Goal: Task Accomplishment & Management: Use online tool/utility

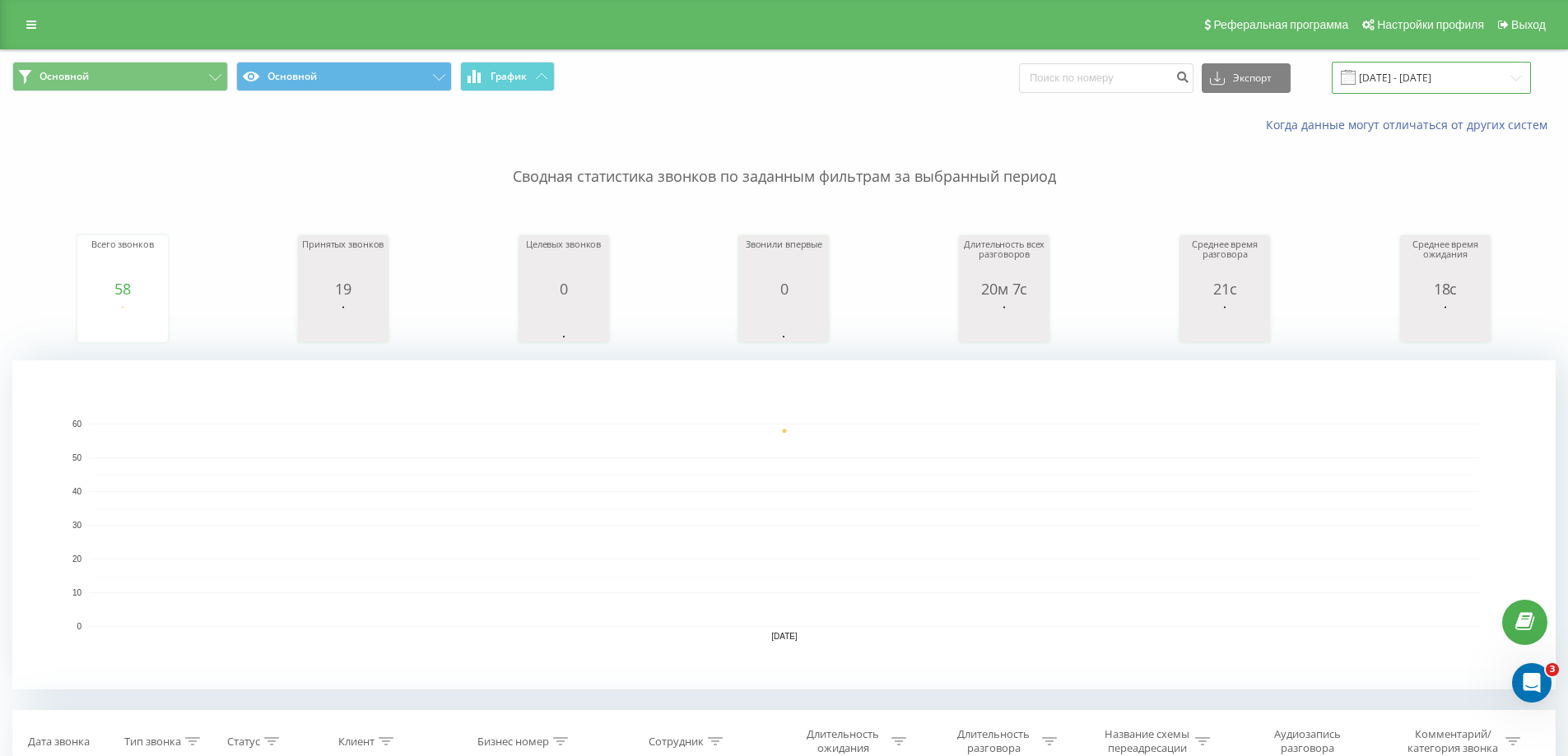
click at [1405, 72] on input "[DATE] - [DATE]" at bounding box center [1431, 78] width 199 height 32
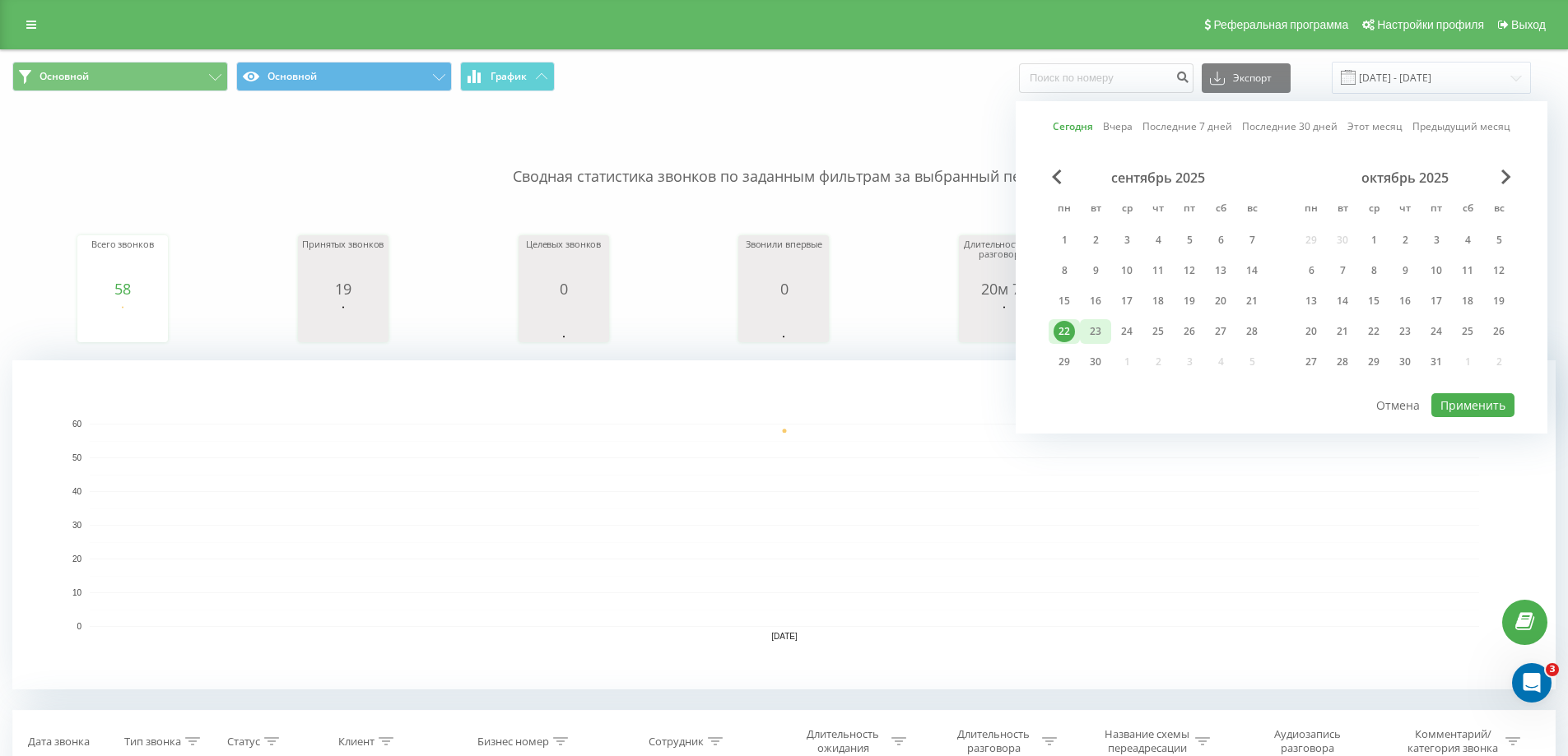
click at [1102, 338] on div "23" at bounding box center [1095, 331] width 22 height 22
click at [1448, 400] on button "Применить" at bounding box center [1473, 405] width 84 height 24
type input "[DATE] - [DATE]"
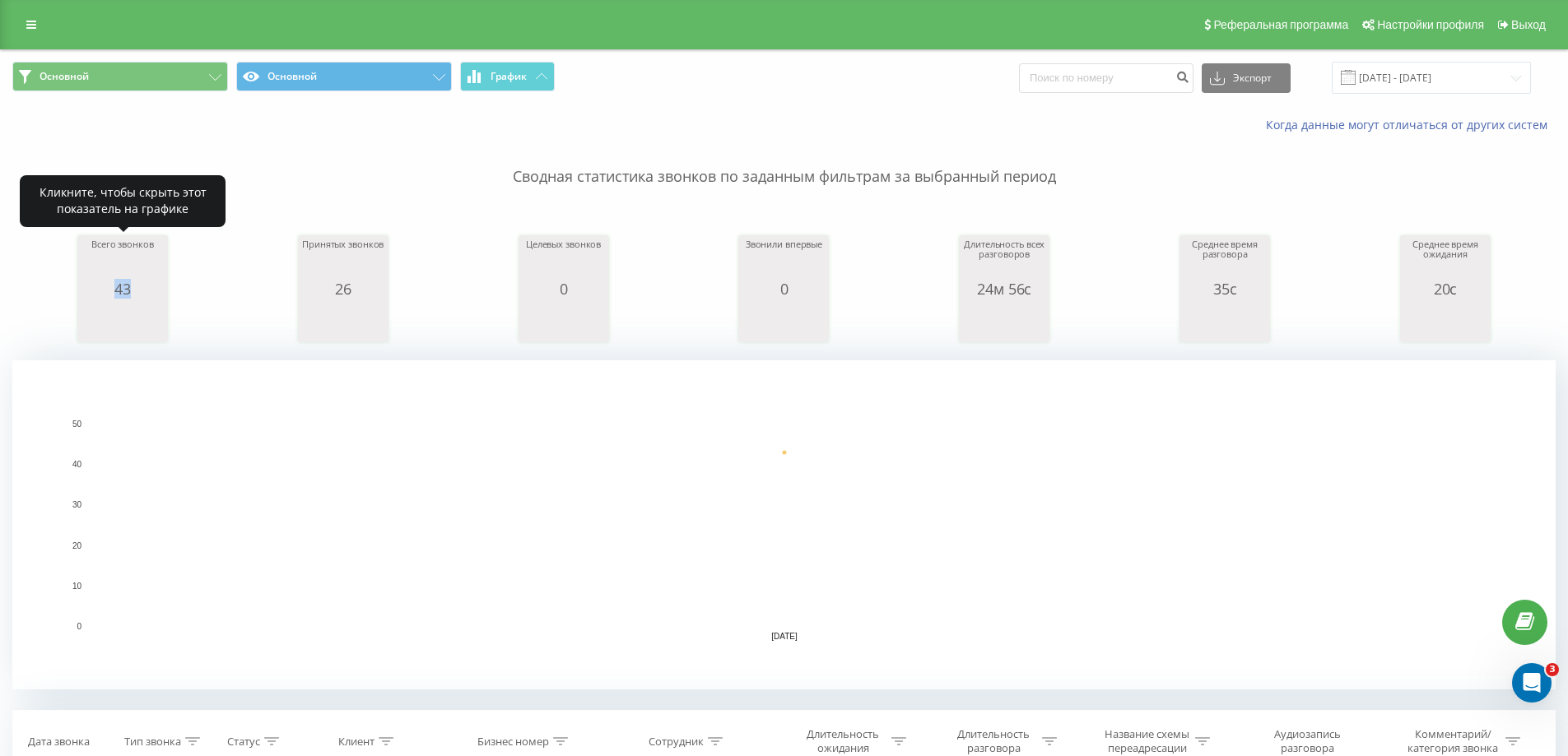
drag, startPoint x: 140, startPoint y: 294, endPoint x: 96, endPoint y: 294, distance: 44.0
click at [96, 294] on div "43" at bounding box center [122, 288] width 83 height 16
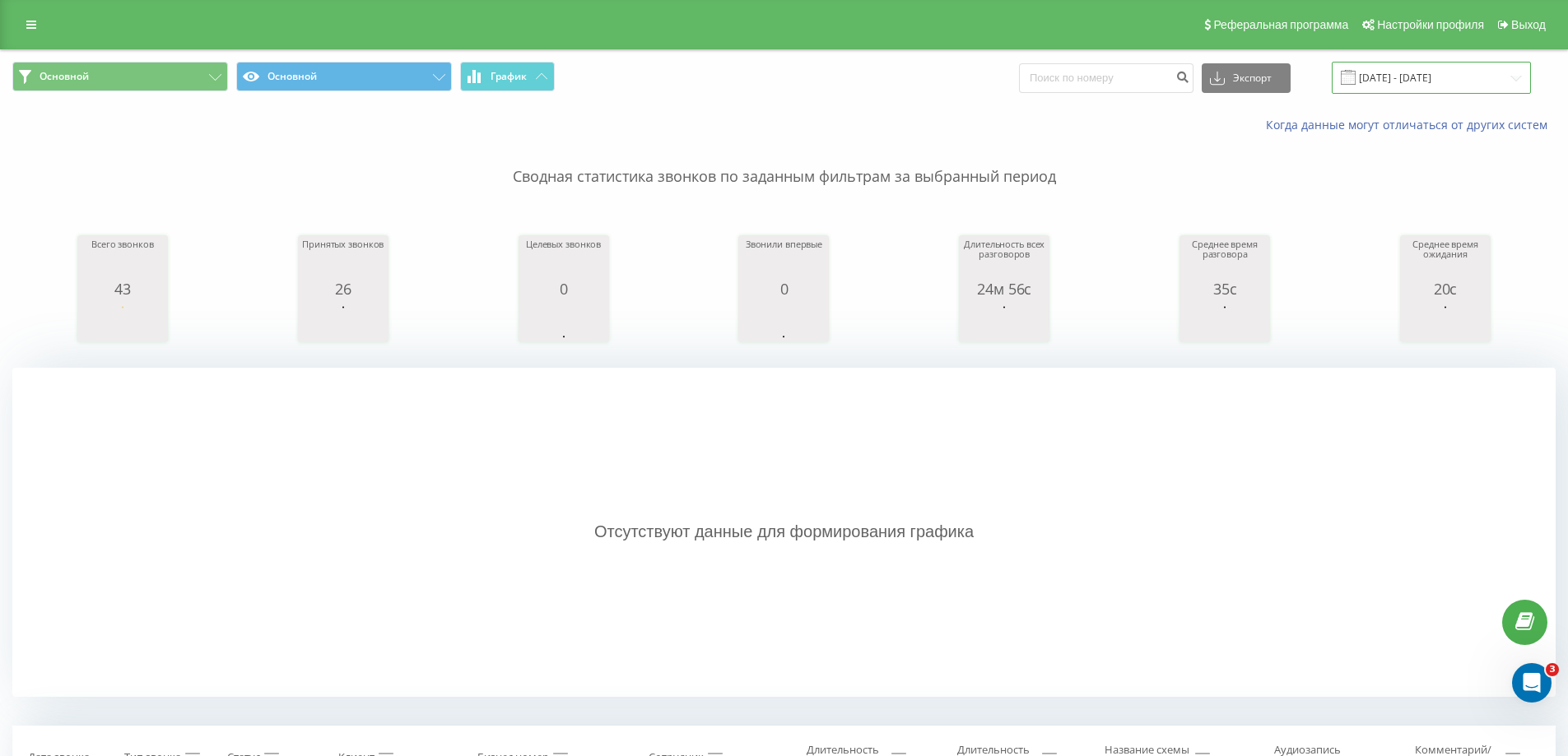
click at [1373, 81] on input "[DATE] - [DATE]" at bounding box center [1431, 78] width 199 height 32
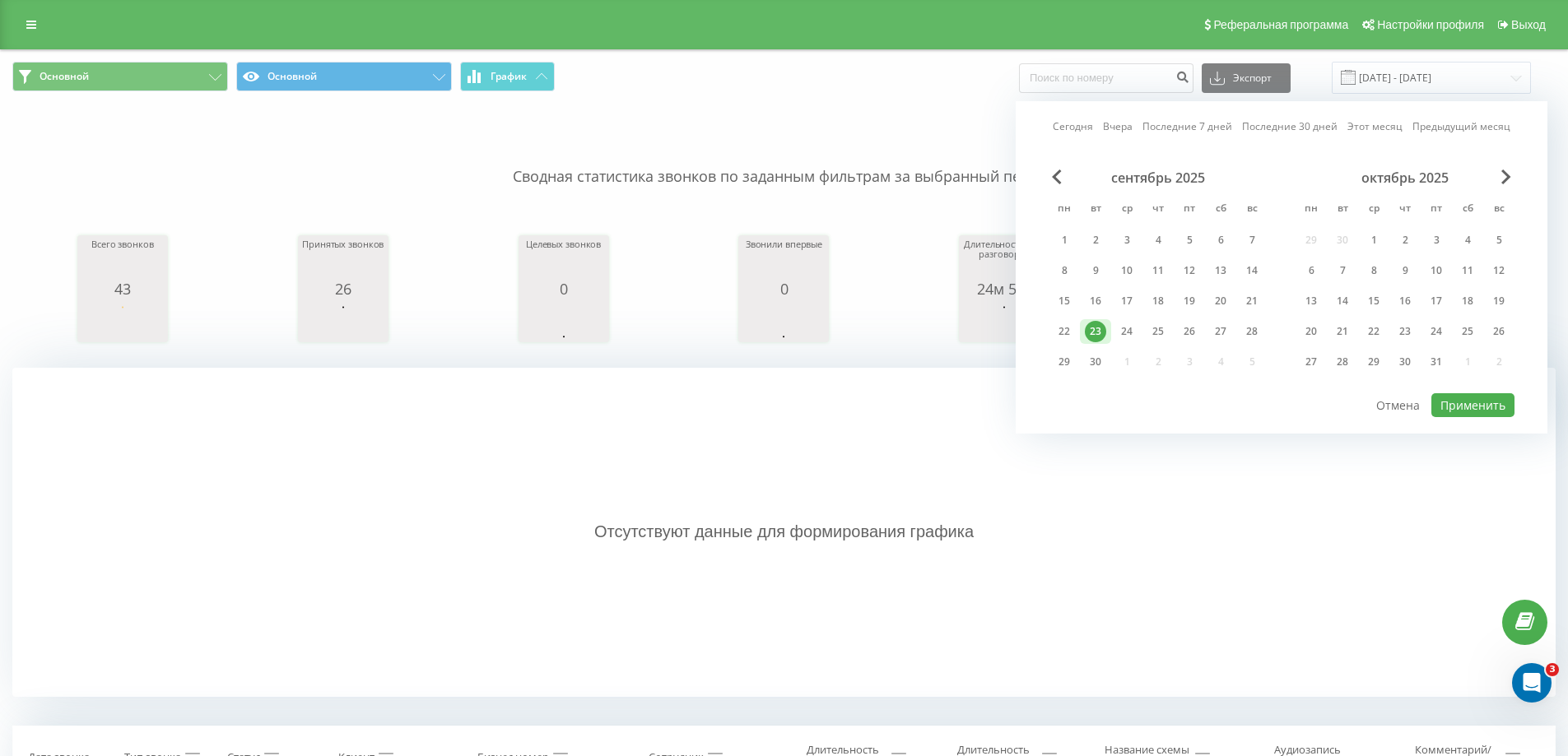
click at [899, 458] on div "Отсутствуют данные для формирования графика" at bounding box center [784, 532] width 1543 height 329
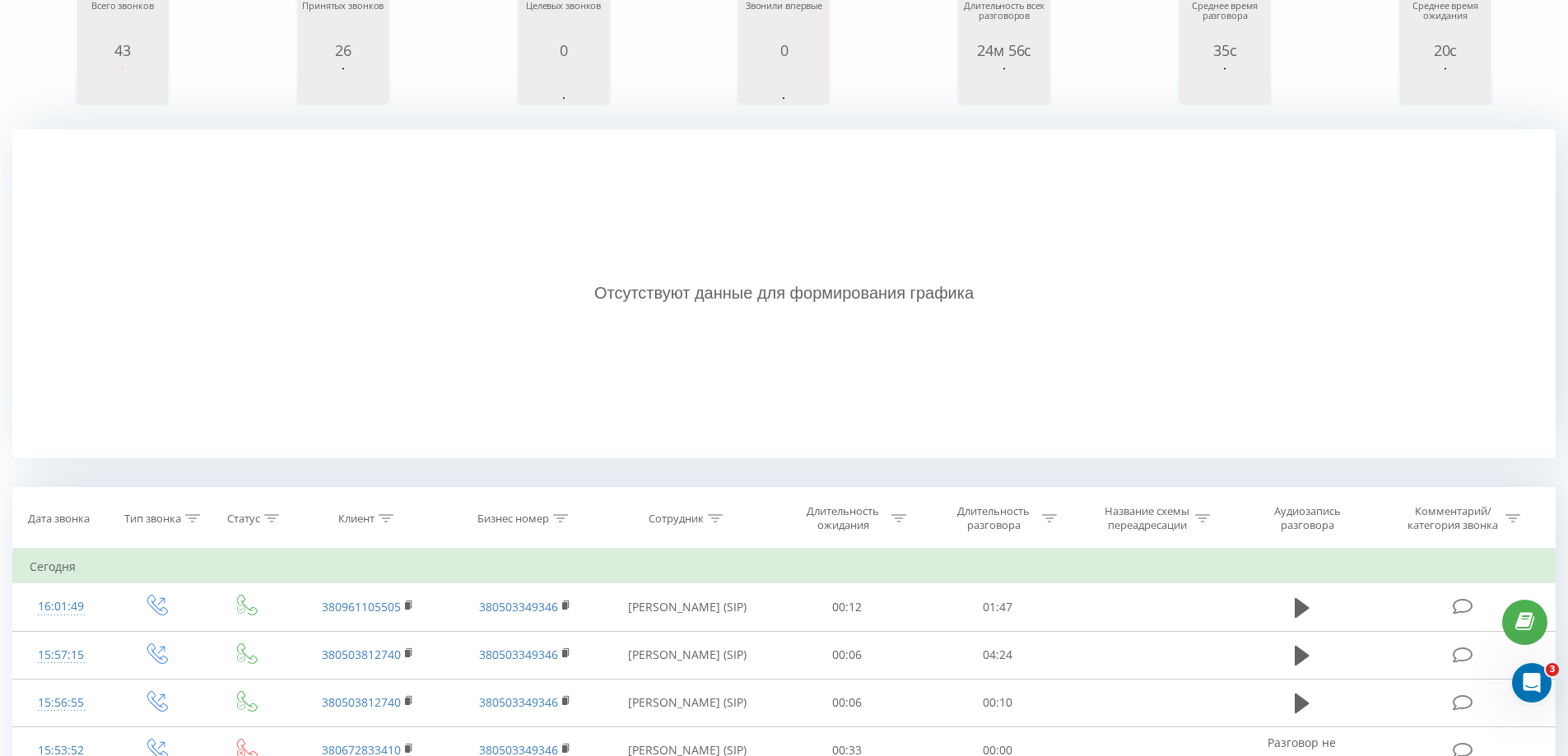
scroll to position [412, 0]
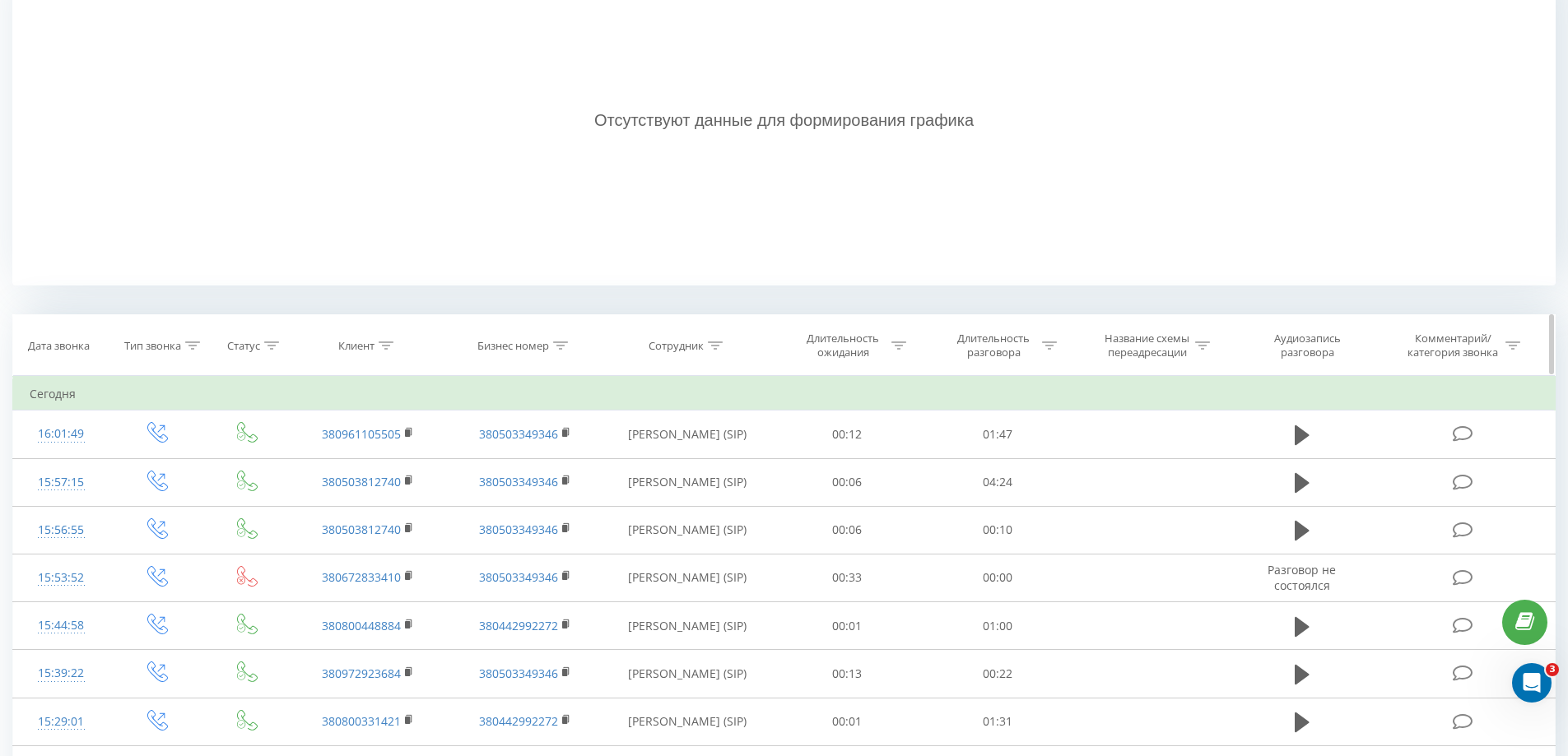
click at [1048, 338] on div "Длительность разговора" at bounding box center [1003, 345] width 107 height 28
click at [1020, 418] on div at bounding box center [988, 426] width 117 height 15
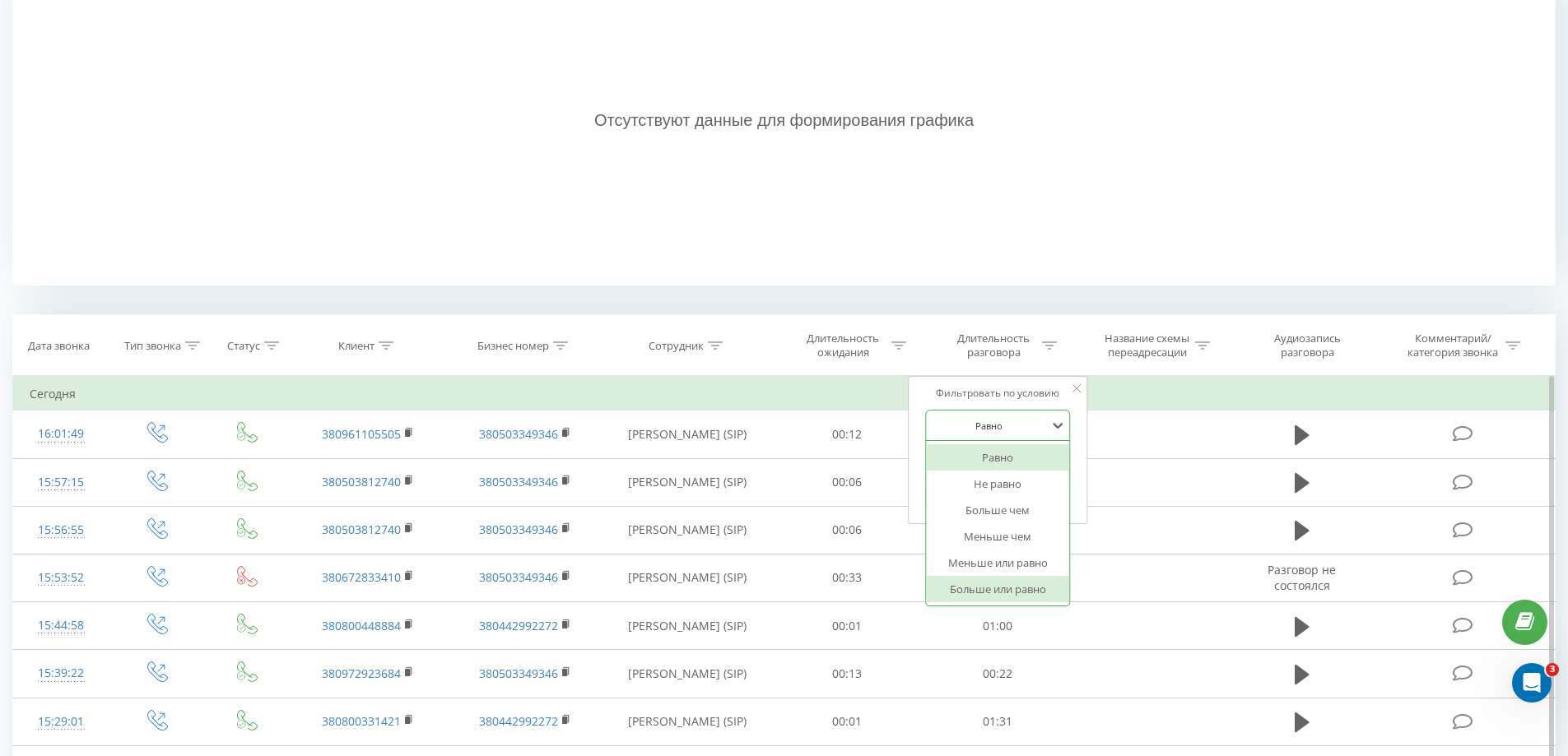
click at [989, 582] on div "Больше или равно" at bounding box center [998, 589] width 143 height 27
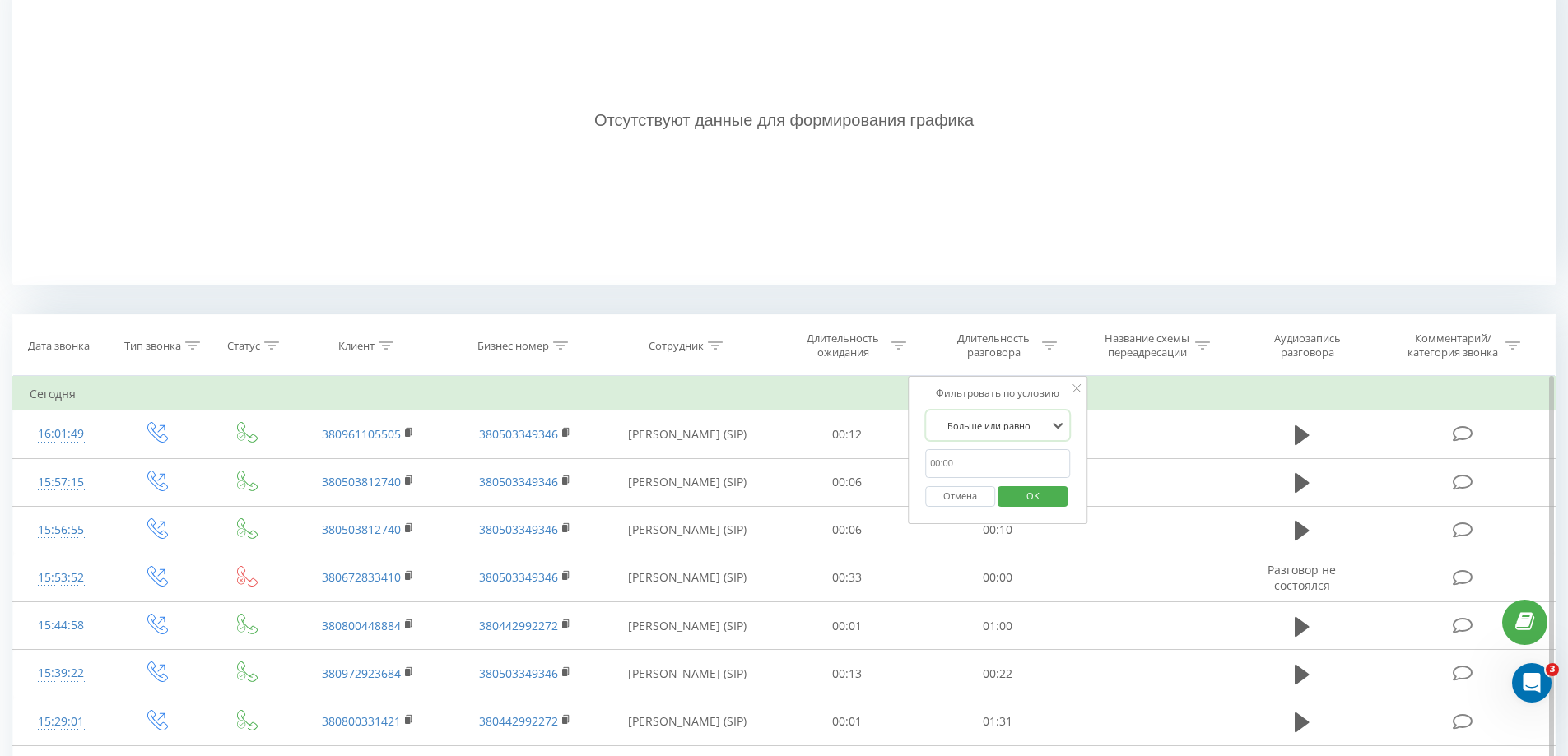
click at [986, 462] on input "text" at bounding box center [998, 464] width 145 height 28
type input "00:59"
click at [923, 433] on div "Фильтровать по условию Больше или равно 00:59 Отмена OK" at bounding box center [998, 450] width 179 height 148
click at [1027, 501] on span "OK" at bounding box center [1033, 495] width 47 height 26
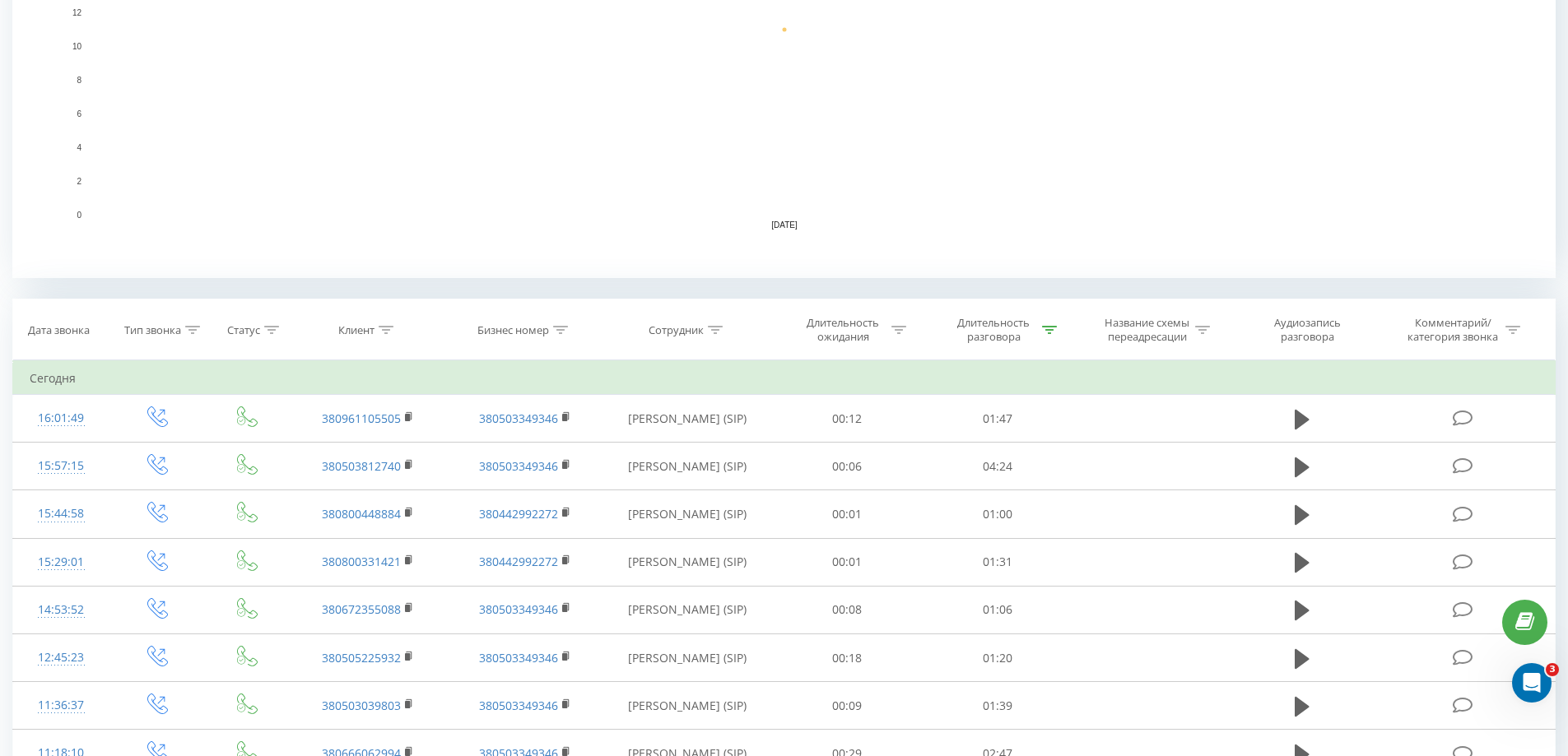
scroll to position [638, 0]
